Goal: Transaction & Acquisition: Subscribe to service/newsletter

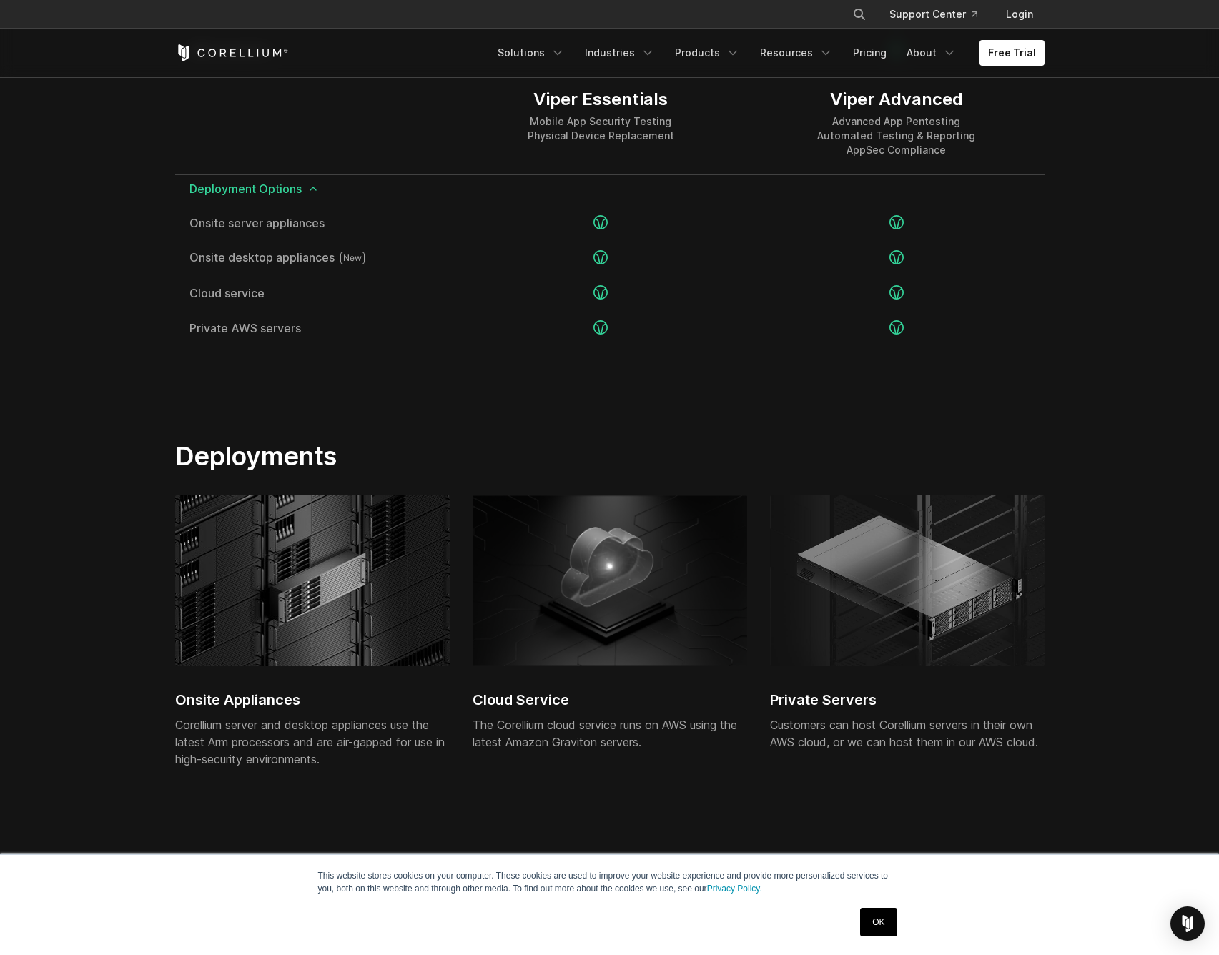
scroll to position [3345, 0]
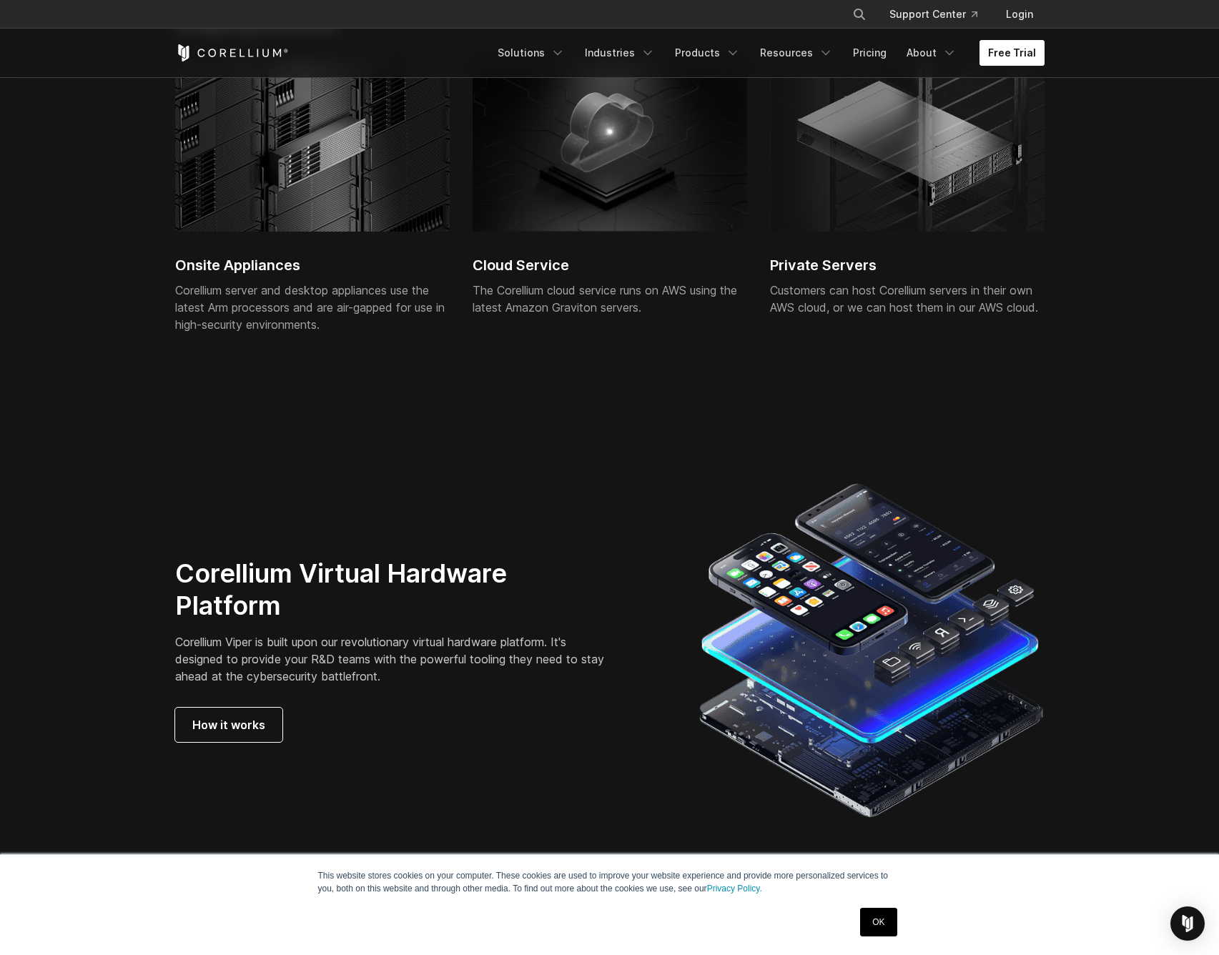
click at [1017, 50] on link "Free Trial" at bounding box center [1011, 53] width 65 height 26
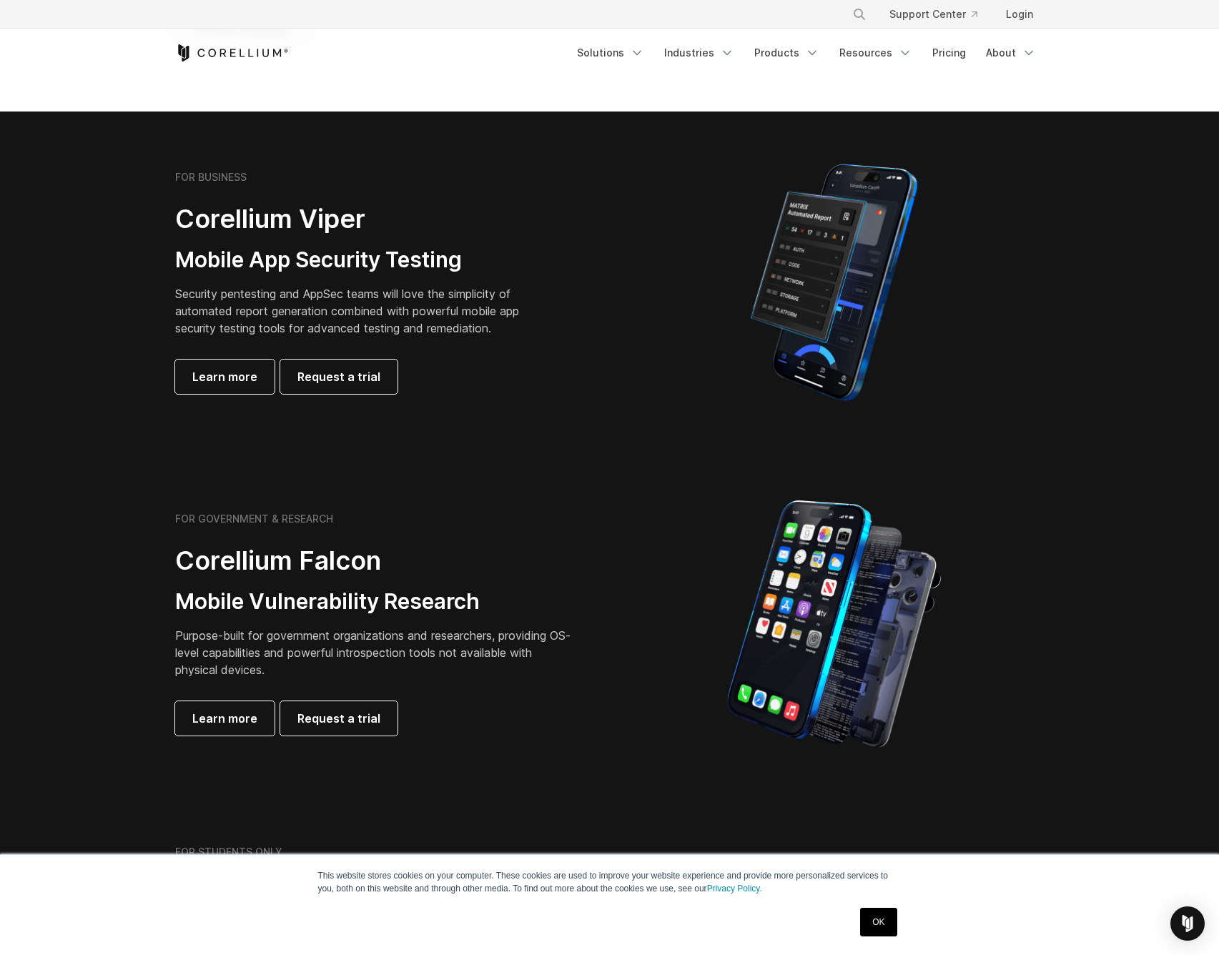
scroll to position [686, 0]
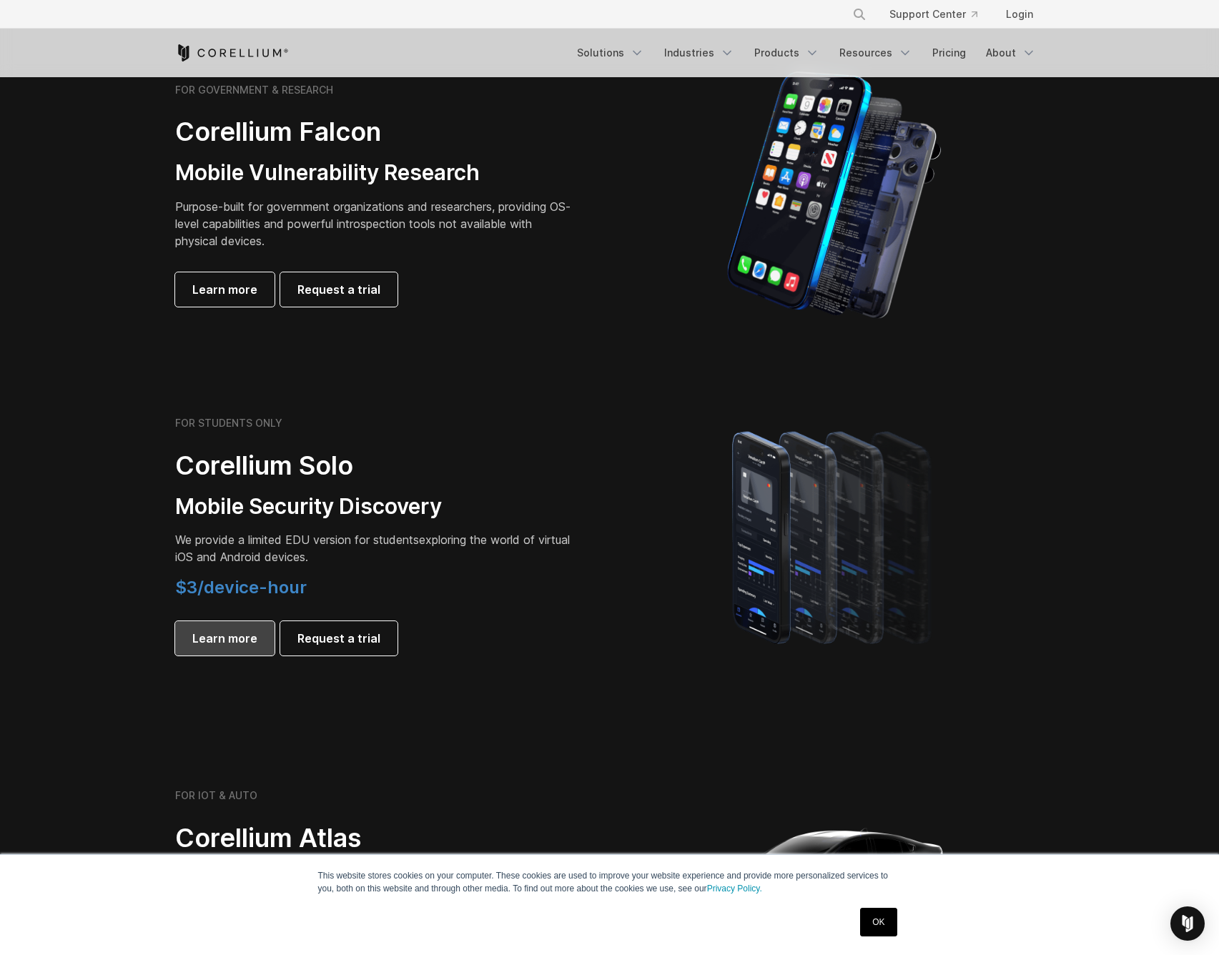
click at [248, 643] on span "Learn more" at bounding box center [224, 638] width 65 height 17
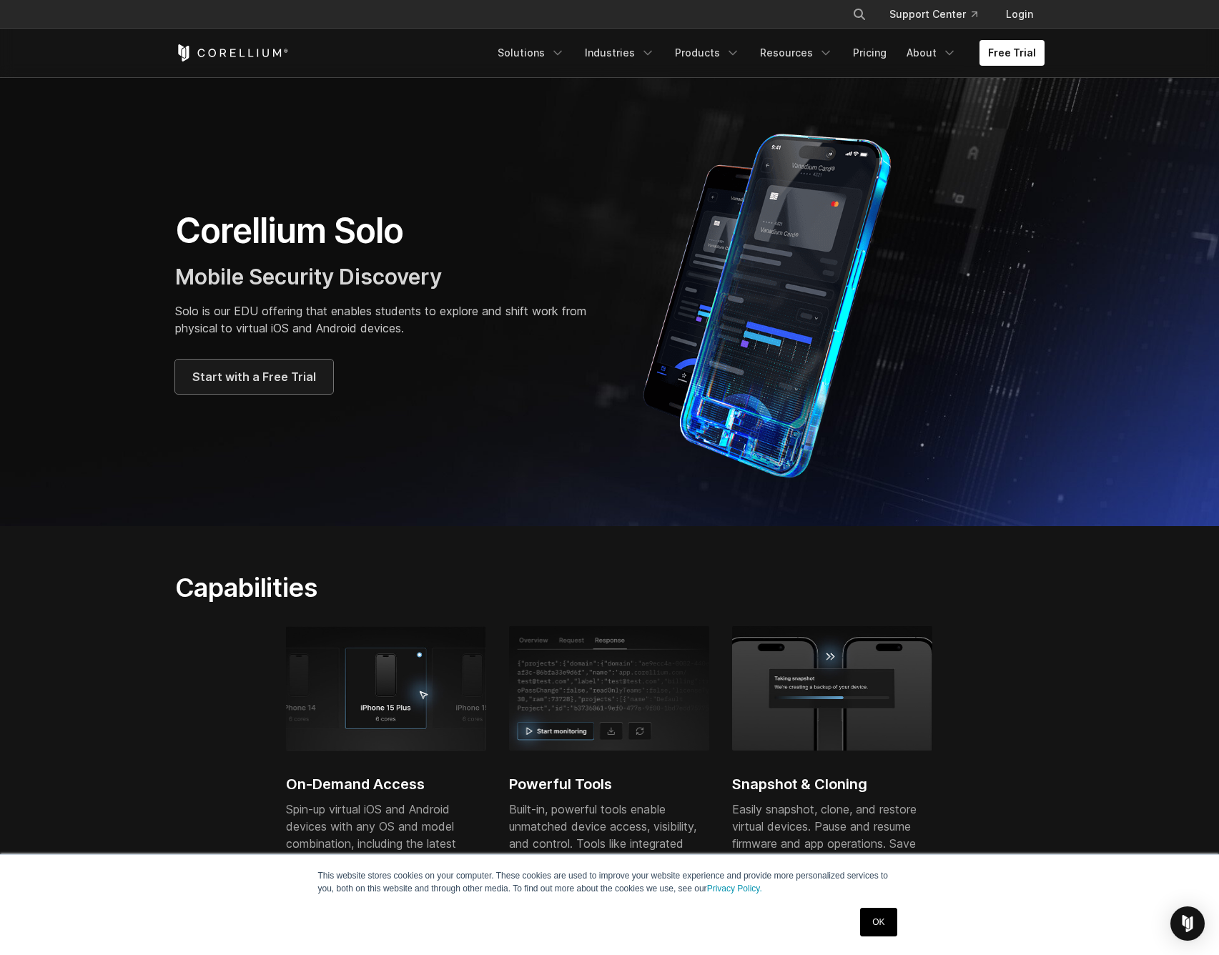
click at [304, 376] on span "Start with a Free Trial" at bounding box center [254, 376] width 124 height 17
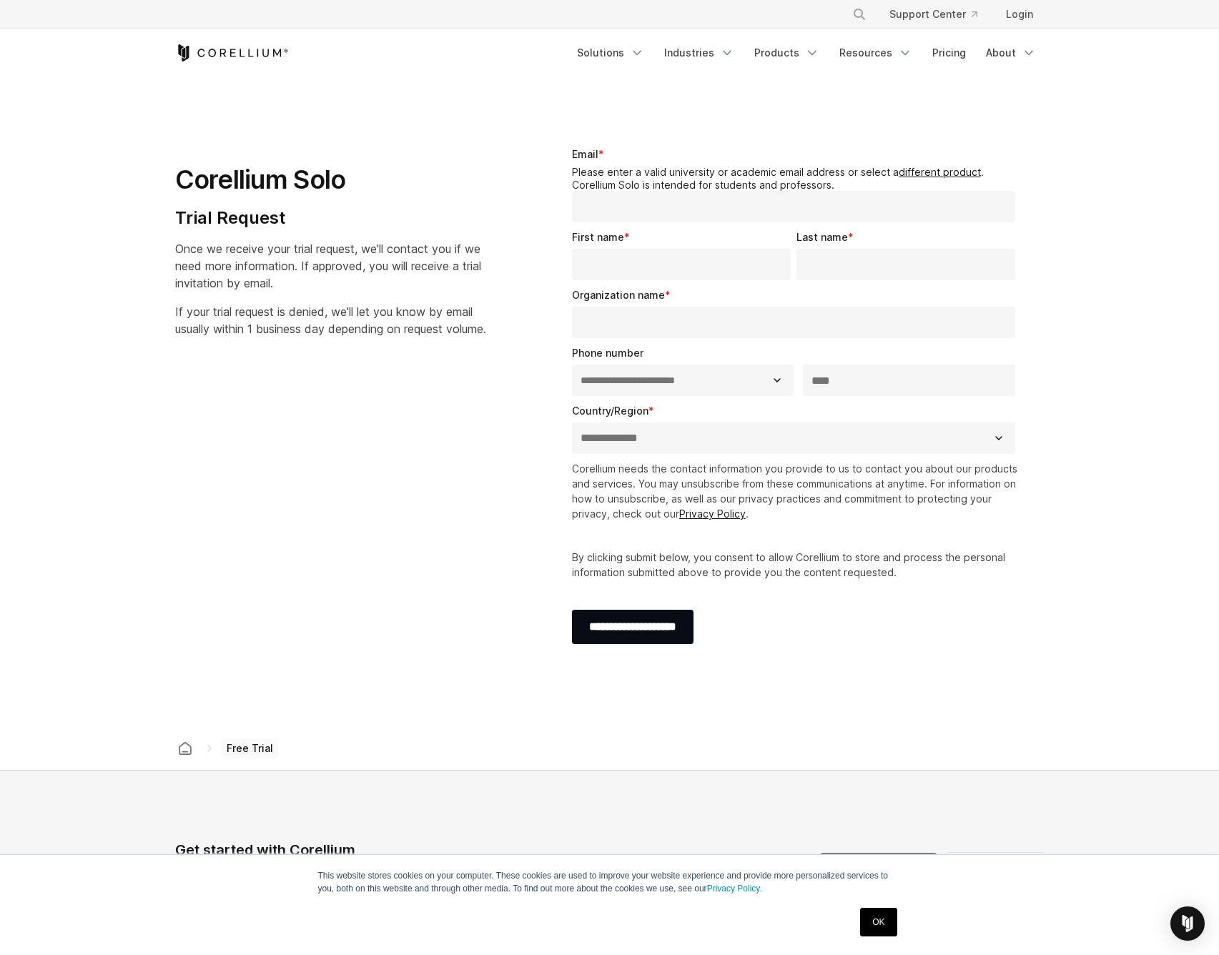
select select "**"
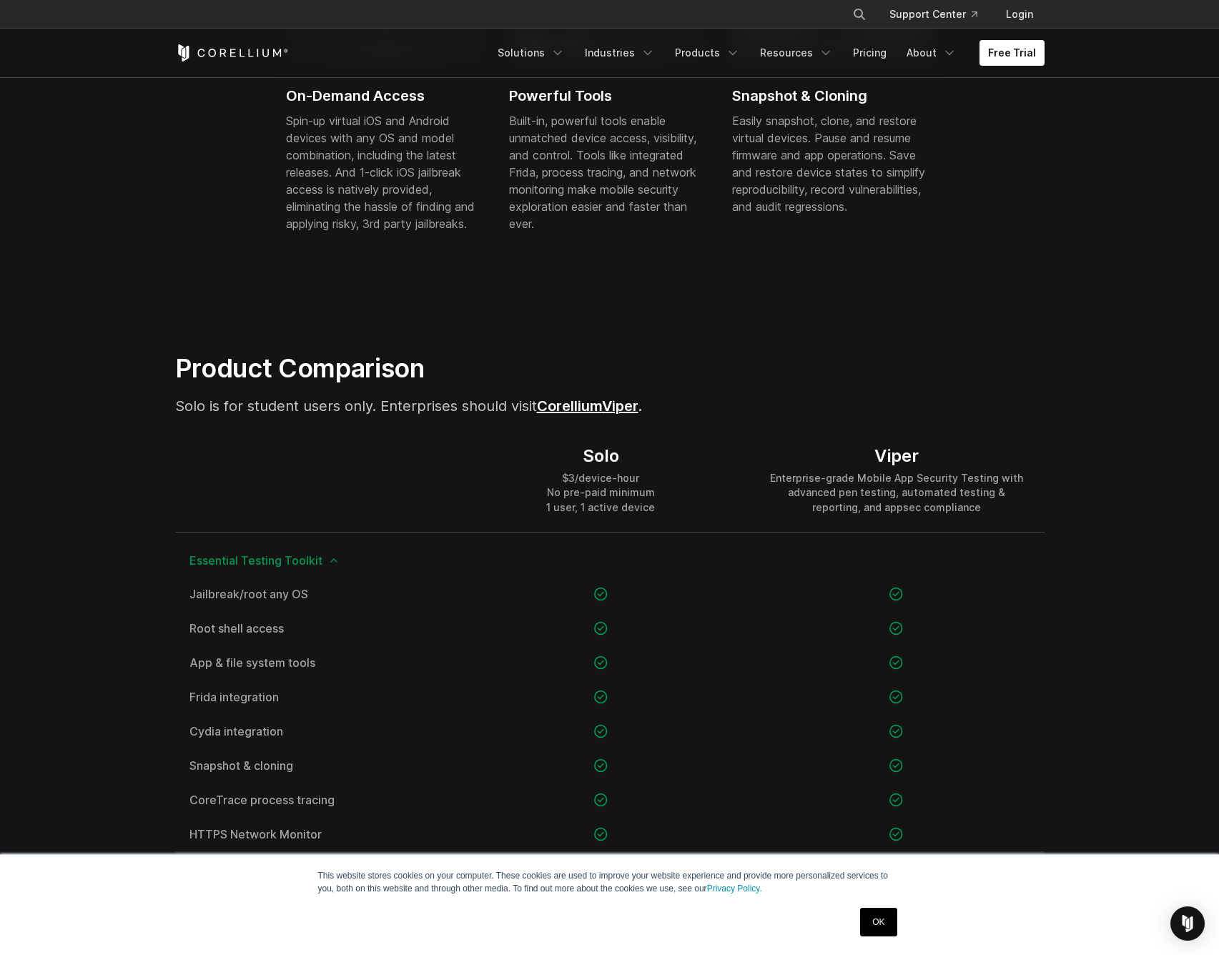
scroll to position [686, 0]
drag, startPoint x: 542, startPoint y: 498, endPoint x: 681, endPoint y: 513, distance: 139.5
click at [681, 513] on div "Solo $3/device-hour No pre-paid minimum 1 user, 1 active device" at bounding box center [600, 481] width 295 height 103
click at [682, 513] on div "Solo $3/device-hour No pre-paid minimum 1 user, 1 active device" at bounding box center [600, 481] width 295 height 103
click at [682, 515] on div "Solo $3/device-hour No pre-paid minimum 1 user, 1 active device" at bounding box center [600, 481] width 295 height 103
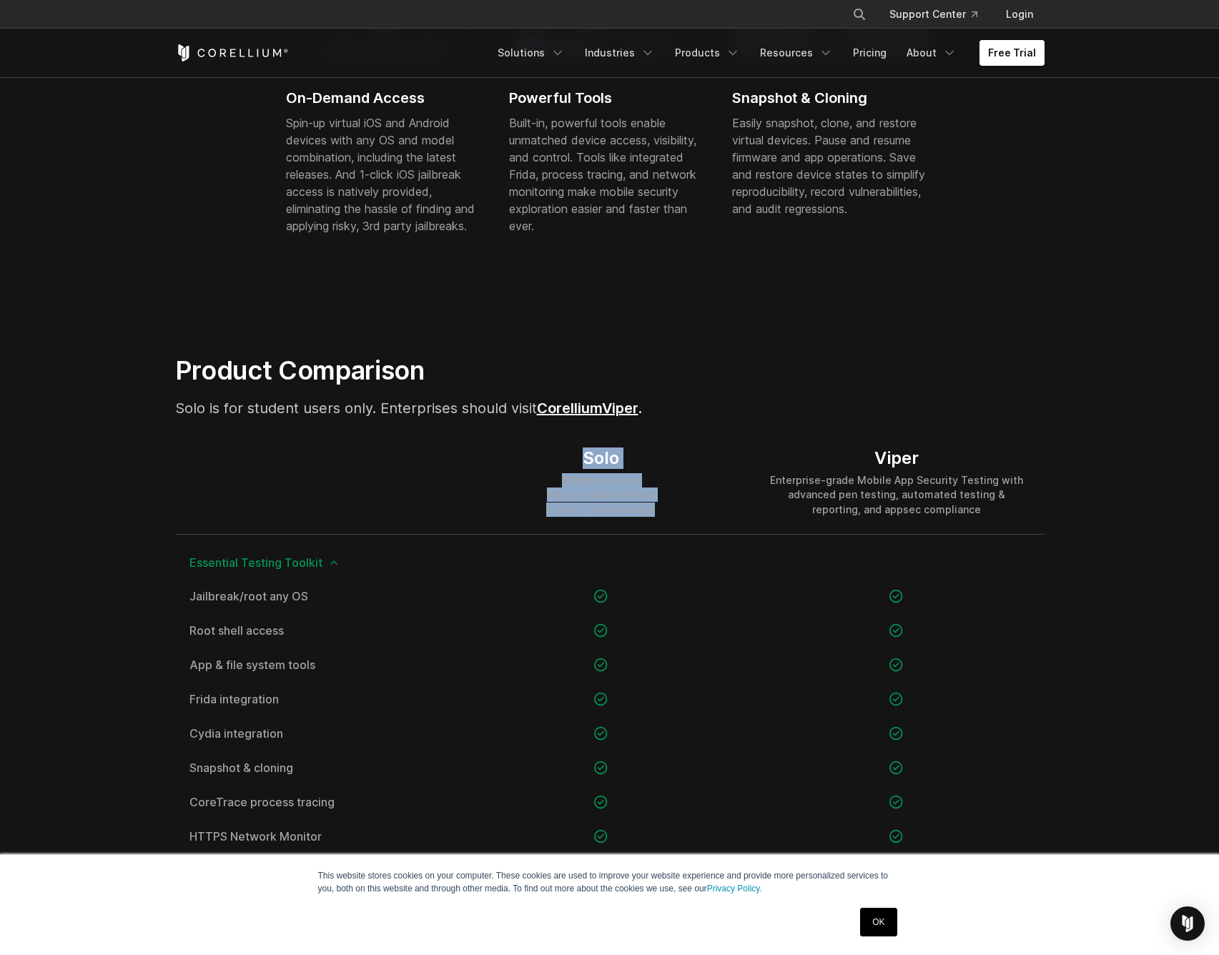
drag, startPoint x: 572, startPoint y: 461, endPoint x: 689, endPoint y: 517, distance: 130.1
click at [689, 517] on div "Solo $3/device-hour No pre-paid minimum 1 user, 1 active device" at bounding box center [600, 481] width 295 height 103
click at [689, 518] on div "Solo $3/device-hour No pre-paid minimum 1 user, 1 active device" at bounding box center [600, 481] width 295 height 103
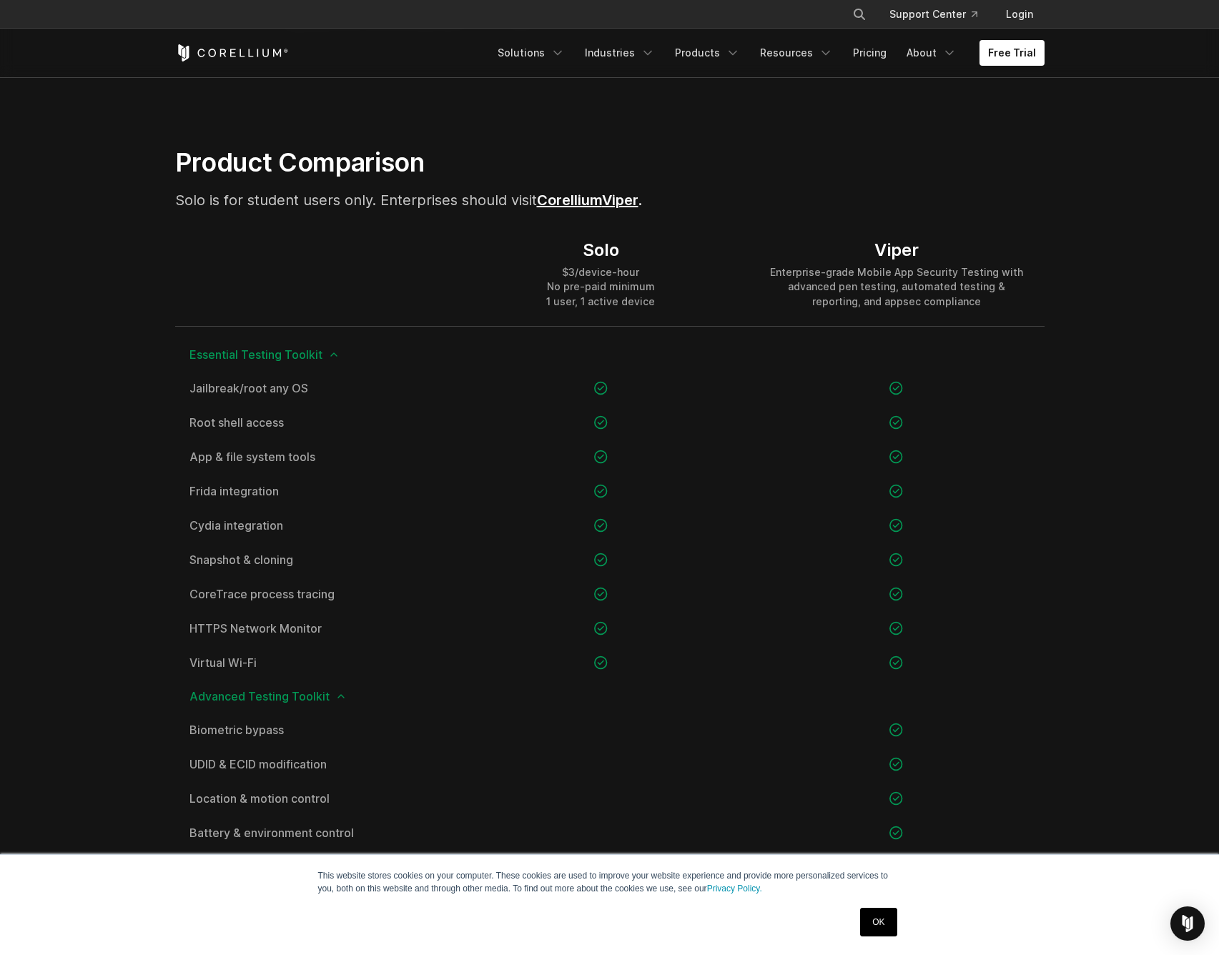
scroll to position [943, 0]
